Goal: Information Seeking & Learning: Check status

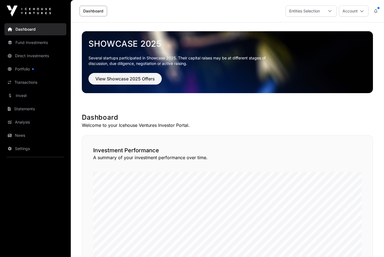
click at [29, 45] on link "Fund Investments" at bounding box center [35, 43] width 62 height 12
click at [35, 42] on link "Fund Investments" at bounding box center [35, 43] width 62 height 12
click at [34, 67] on link "Portfolio" at bounding box center [35, 69] width 62 height 12
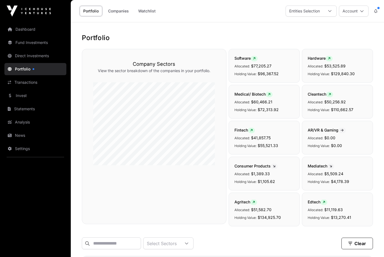
click at [296, 12] on div "Entities Selection" at bounding box center [304, 11] width 37 height 11
click at [345, 11] on button "Account" at bounding box center [354, 11] width 30 height 11
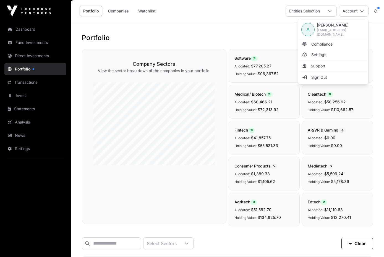
click at [216, 34] on h1 "Portfolio" at bounding box center [227, 37] width 291 height 9
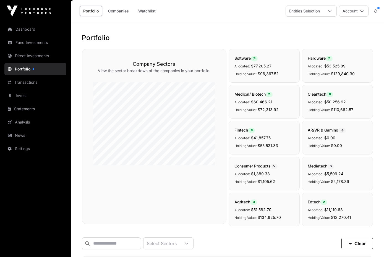
click at [37, 43] on link "Fund Investments" at bounding box center [35, 43] width 62 height 12
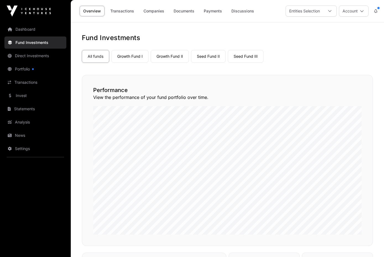
click at [130, 59] on link "Growth Fund I" at bounding box center [129, 56] width 37 height 13
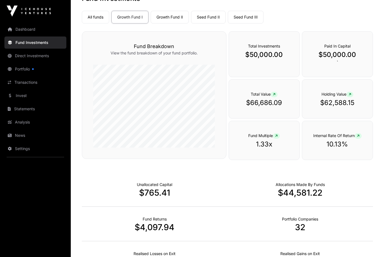
scroll to position [38, 0]
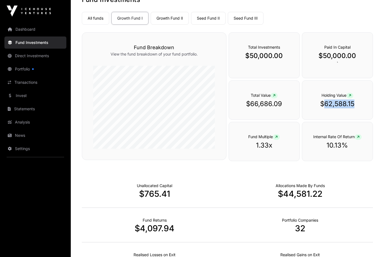
drag, startPoint x: 355, startPoint y: 104, endPoint x: 326, endPoint y: 105, distance: 29.9
click at [326, 105] on p "$62,588.15" at bounding box center [337, 104] width 48 height 9
copy p "62,588.15"
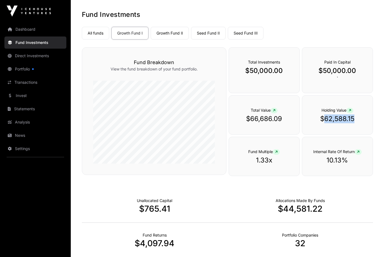
scroll to position [22, 0]
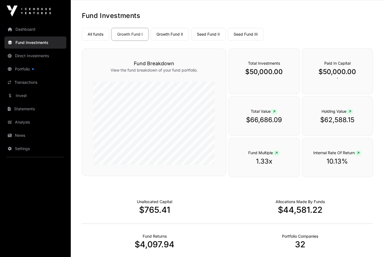
click at [170, 27] on div "All funds Growth Fund I Growth Fund II Seed Fund II Seed Fund III" at bounding box center [227, 33] width 291 height 15
click at [171, 32] on link "Growth Fund II" at bounding box center [170, 34] width 38 height 13
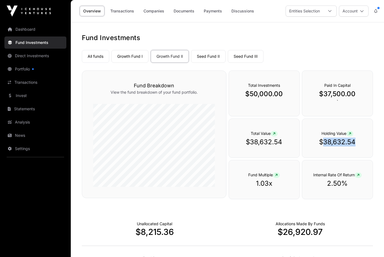
drag, startPoint x: 324, startPoint y: 143, endPoint x: 357, endPoint y: 144, distance: 33.2
click at [357, 144] on p "$38,632.54" at bounding box center [337, 142] width 48 height 9
copy p "38,632.54"
click at [194, 58] on link "Seed Fund II" at bounding box center [208, 56] width 35 height 13
drag, startPoint x: 324, startPoint y: 142, endPoint x: 354, endPoint y: 143, distance: 30.4
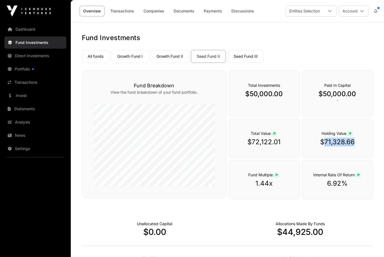
click at [354, 143] on p "$71,328.66" at bounding box center [337, 142] width 48 height 9
copy p "71,328.66"
click at [235, 58] on link "Seed Fund III" at bounding box center [246, 56] width 36 height 13
drag, startPoint x: 325, startPoint y: 143, endPoint x: 356, endPoint y: 144, distance: 31.3
click at [356, 144] on p "$62,787.03" at bounding box center [337, 142] width 48 height 9
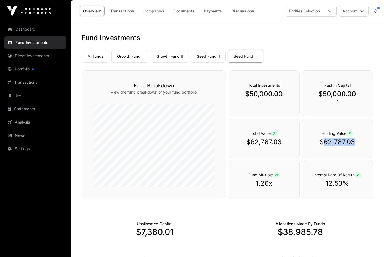
copy p "62,787.03"
click at [47, 55] on link "Direct Investments" at bounding box center [35, 56] width 62 height 12
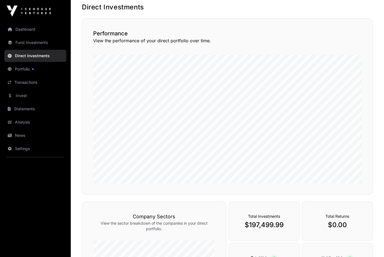
scroll to position [1, 0]
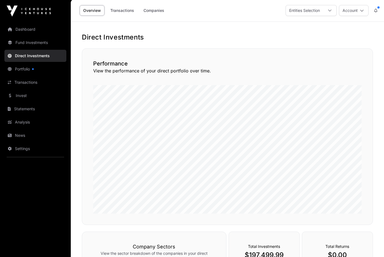
click at [158, 10] on link "Companies" at bounding box center [154, 10] width 28 height 11
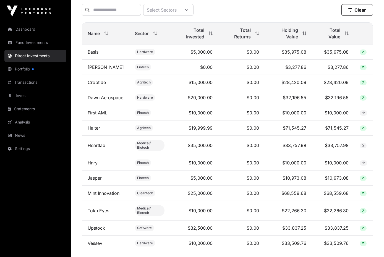
scroll to position [197, 0]
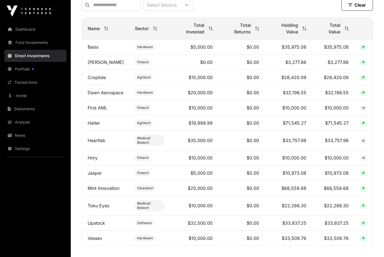
click at [342, 114] on td "$10,000.00" at bounding box center [333, 107] width 42 height 15
drag, startPoint x: 349, startPoint y: 128, endPoint x: 329, endPoint y: 128, distance: 19.1
click at [329, 128] on td "$71,545.27" at bounding box center [333, 123] width 42 height 15
copy td "71,545.27"
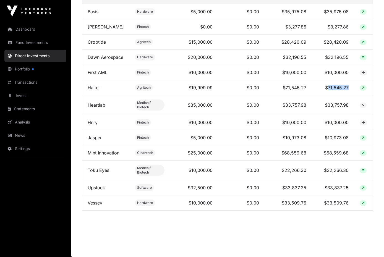
scroll to position [237, 0]
